Goal: Transaction & Acquisition: Register for event/course

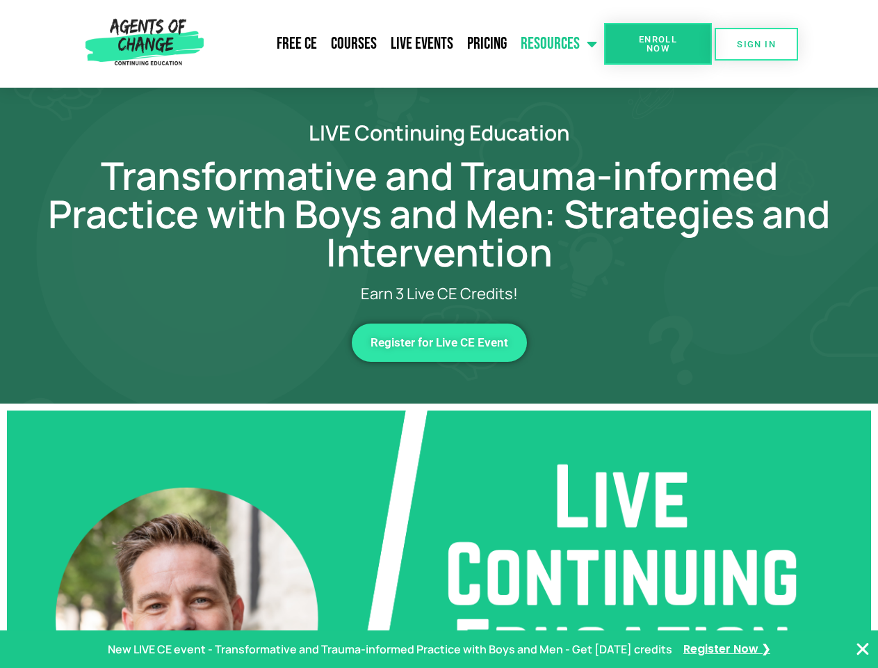
click at [560, 44] on link "Resources" at bounding box center [559, 43] width 90 height 35
click at [658, 44] on span "Enroll Now" at bounding box center [658, 44] width 63 height 18
click at [757, 44] on span "SIGN IN" at bounding box center [756, 44] width 39 height 9
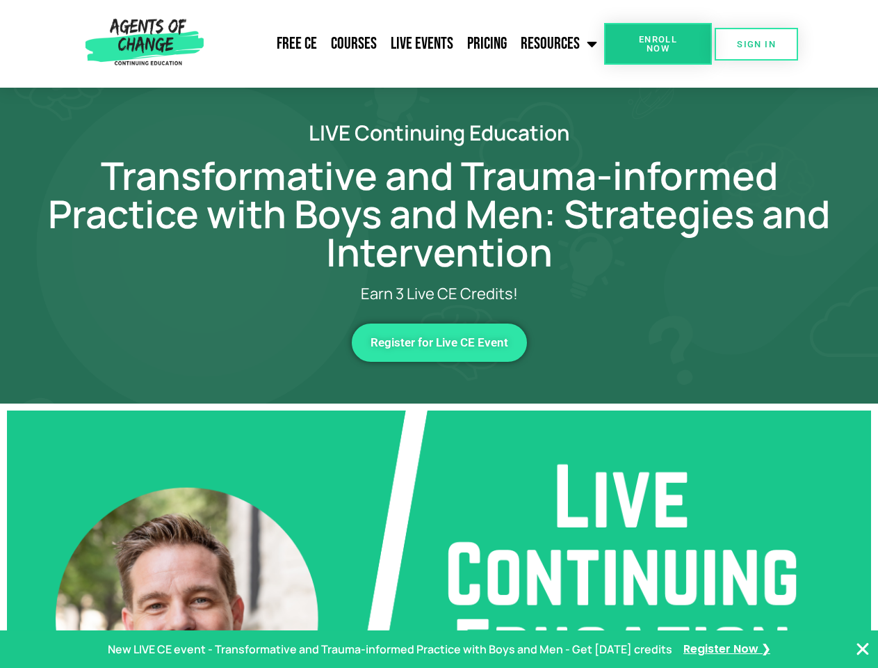
click at [440, 342] on span "Register for Live CE Event" at bounding box center [440, 343] width 138 height 12
click at [439, 649] on p "New LIVE CE event - Transformative and Trauma-informed Practice with Boys and M…" at bounding box center [390, 649] width 565 height 20
click at [863, 649] on icon "Close Banner" at bounding box center [863, 649] width 17 height 17
